Goal: Navigation & Orientation: Find specific page/section

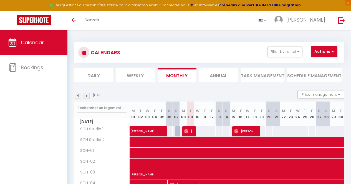
click at [129, 77] on li "Weekly" at bounding box center [135, 76] width 39 height 14
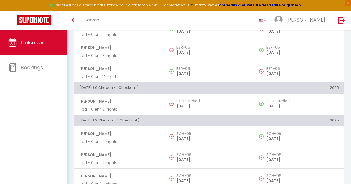
scroll to position [212, 0]
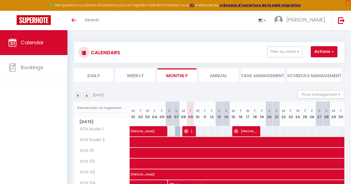
click at [129, 74] on li "Weekly" at bounding box center [135, 76] width 39 height 14
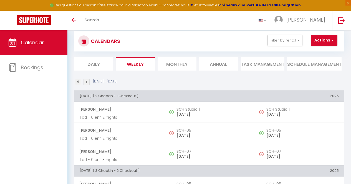
scroll to position [12, 0]
